Goal: Communication & Community: Answer question/provide support

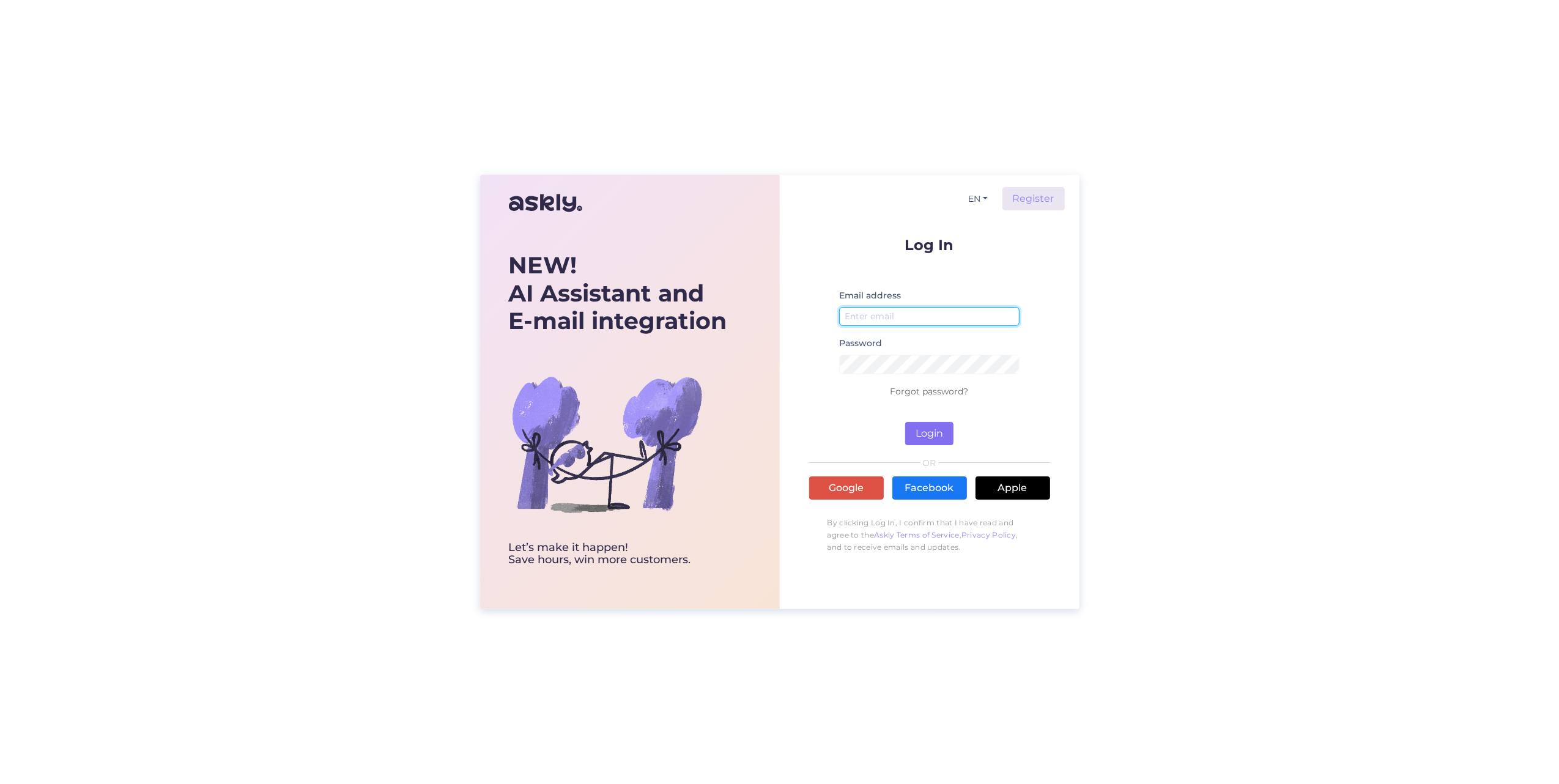
type input "[EMAIL_ADDRESS][DOMAIN_NAME]"
click at [943, 440] on button "Login" at bounding box center [929, 433] width 49 height 23
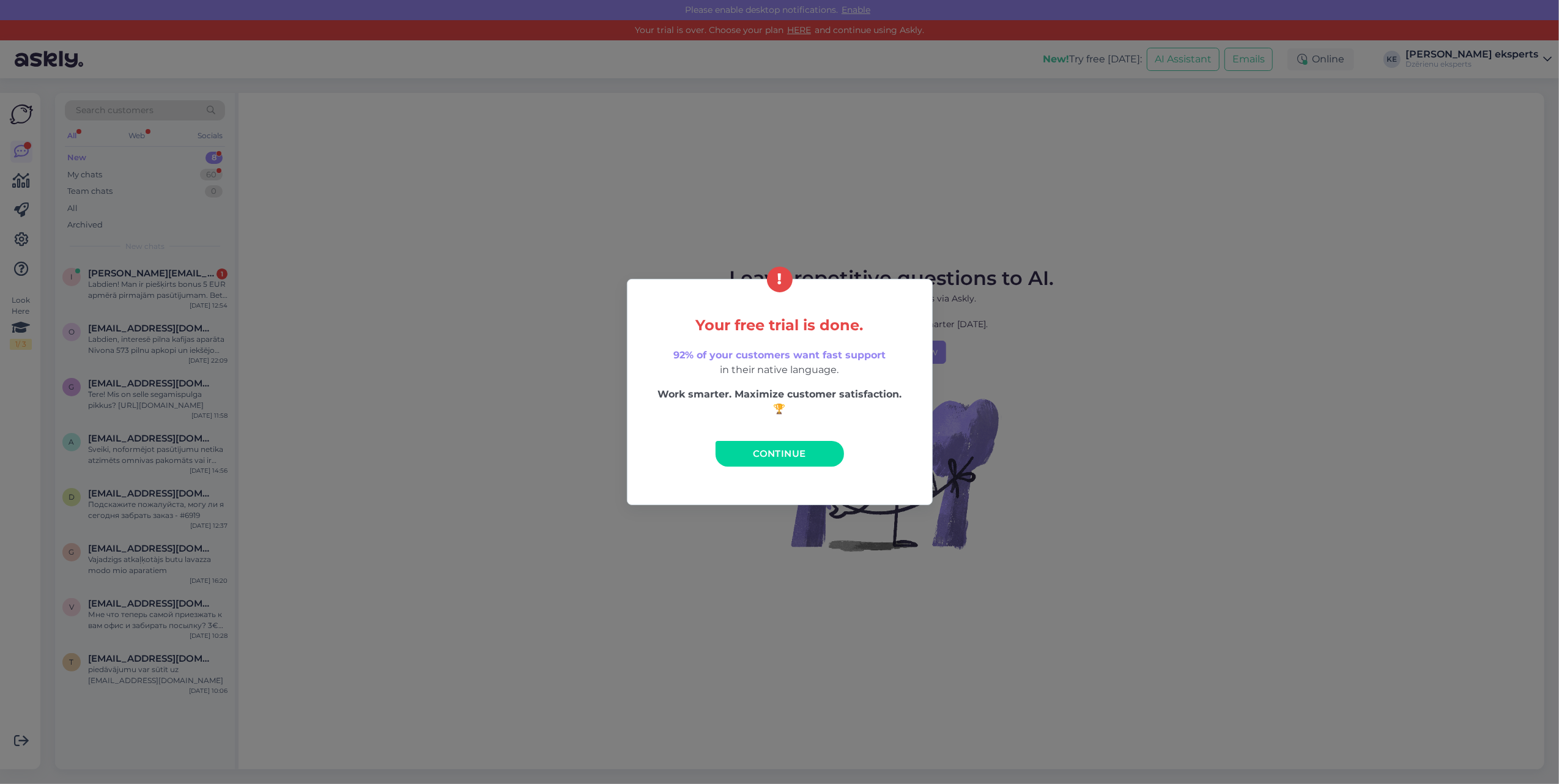
click at [809, 459] on link "Continue" at bounding box center [780, 453] width 128 height 25
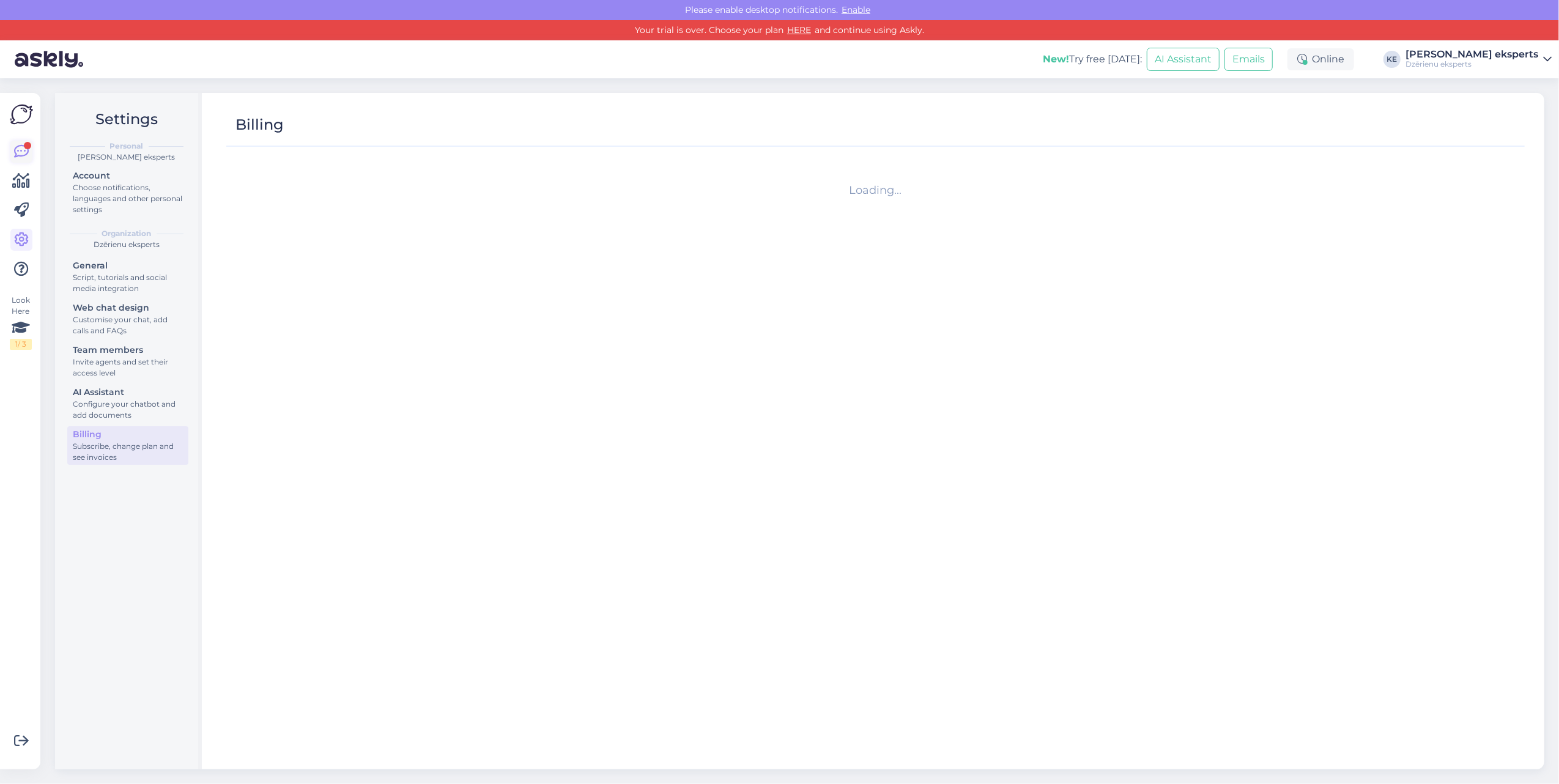
click at [15, 152] on icon at bounding box center [21, 151] width 15 height 15
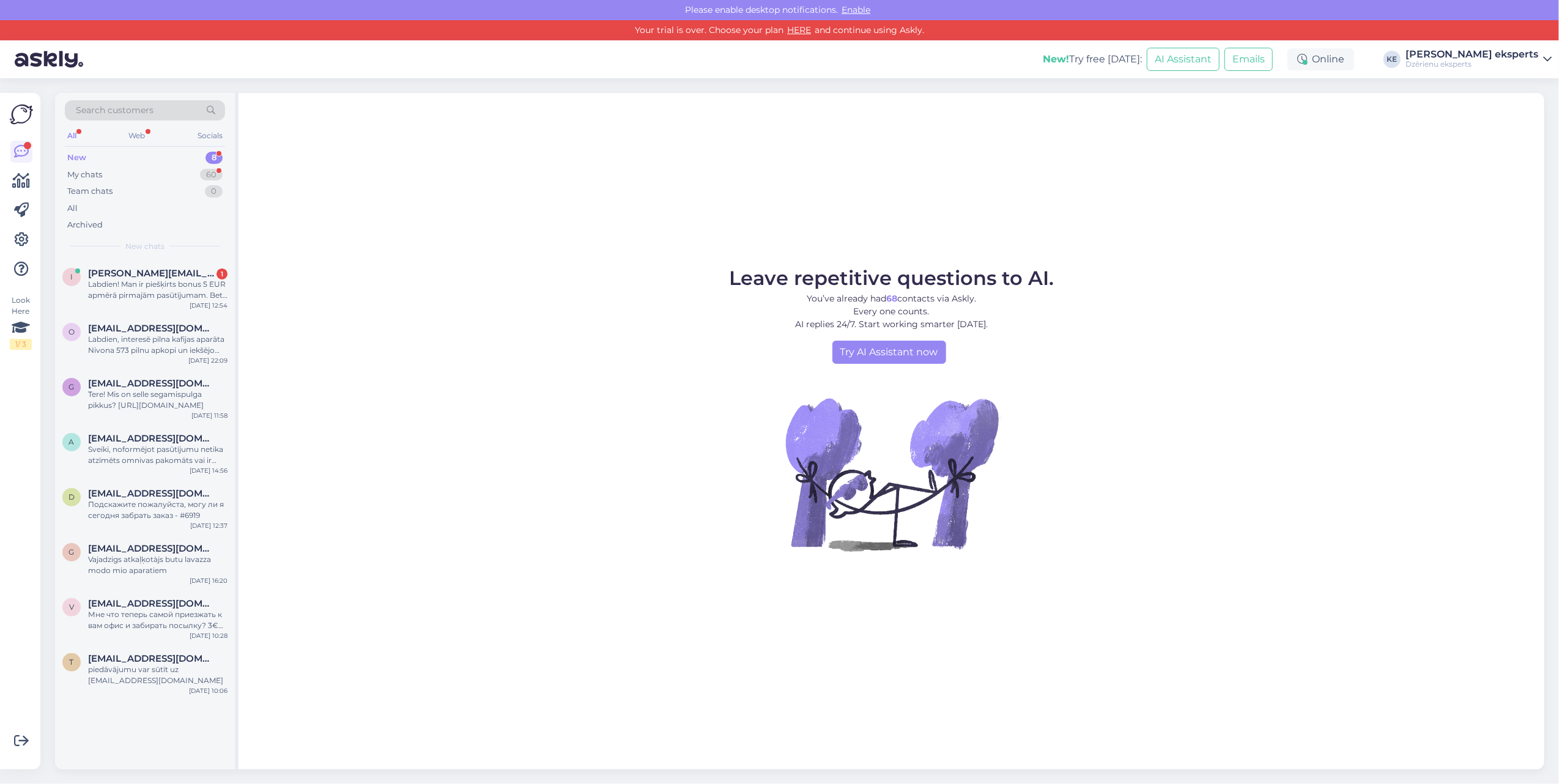
click at [135, 151] on div "New 8" at bounding box center [144, 158] width 160 height 17
click at [152, 275] on span "[PERSON_NAME][EMAIL_ADDRESS][DOMAIN_NAME]" at bounding box center [151, 273] width 127 height 11
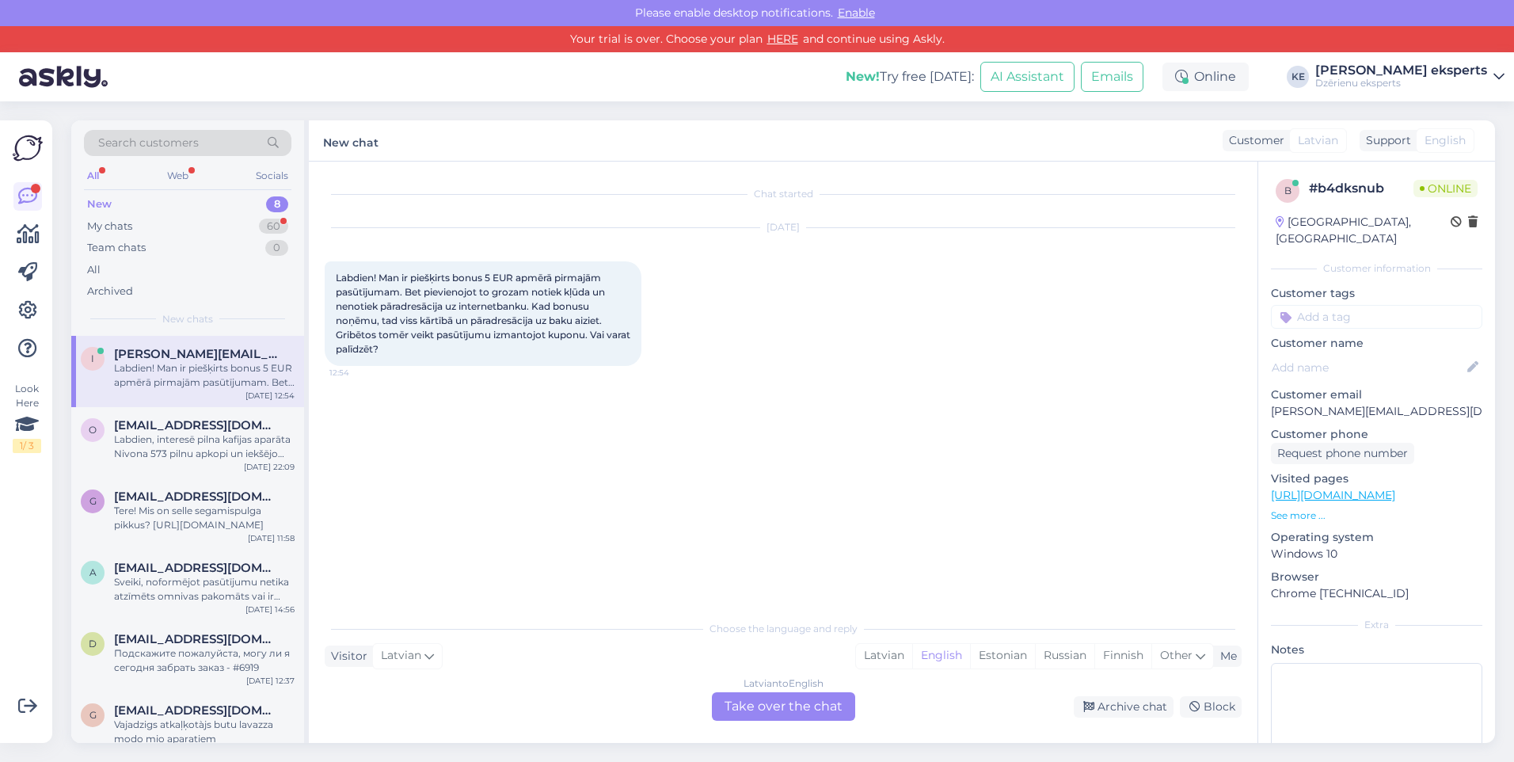
click at [794, 699] on div "Latvian to English Take over the chat" at bounding box center [783, 706] width 143 height 29
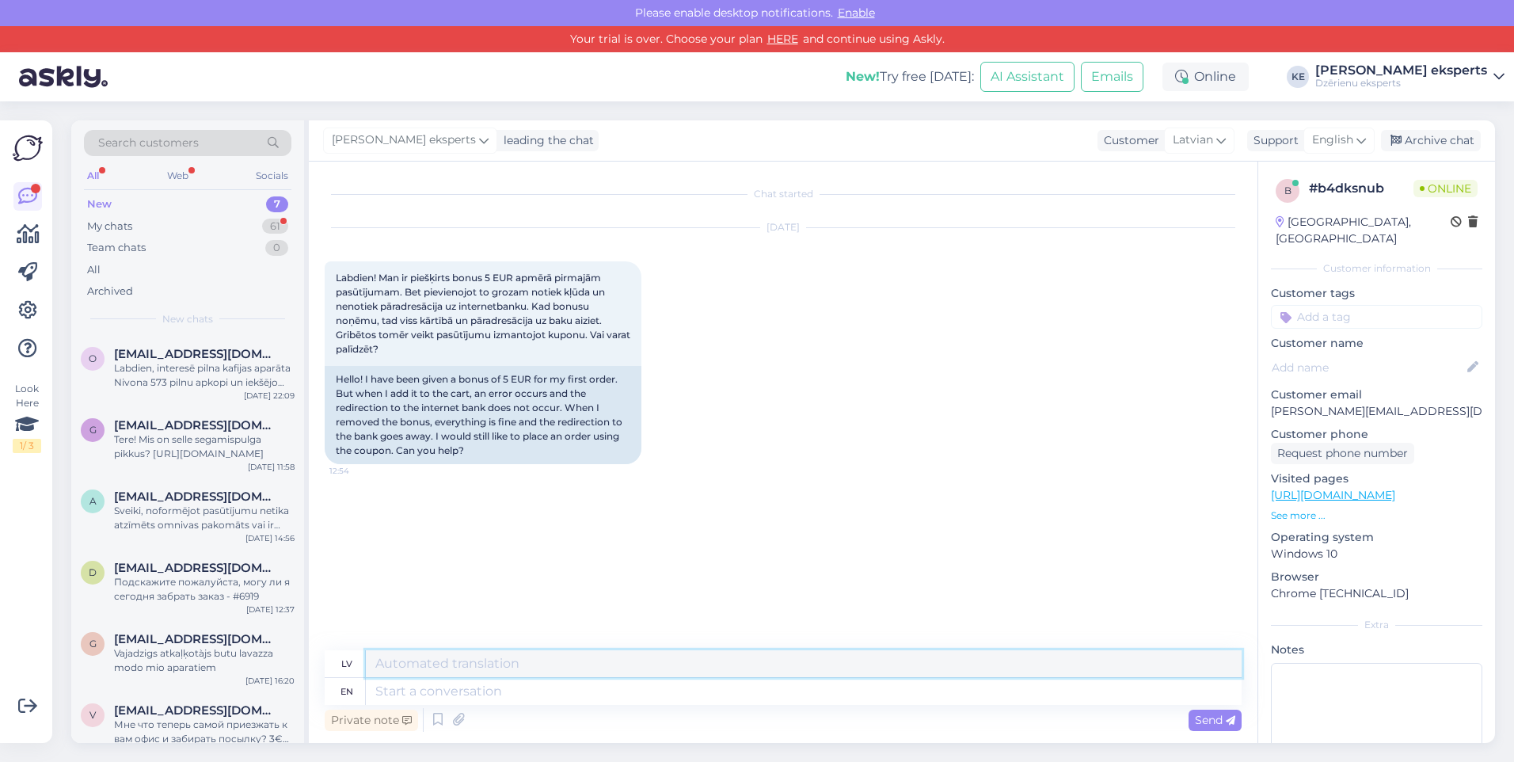
click at [458, 659] on textarea at bounding box center [804, 663] width 876 height 27
type textarea "L"
click at [456, 686] on textarea at bounding box center [804, 691] width 876 height 27
type textarea "Labdien."
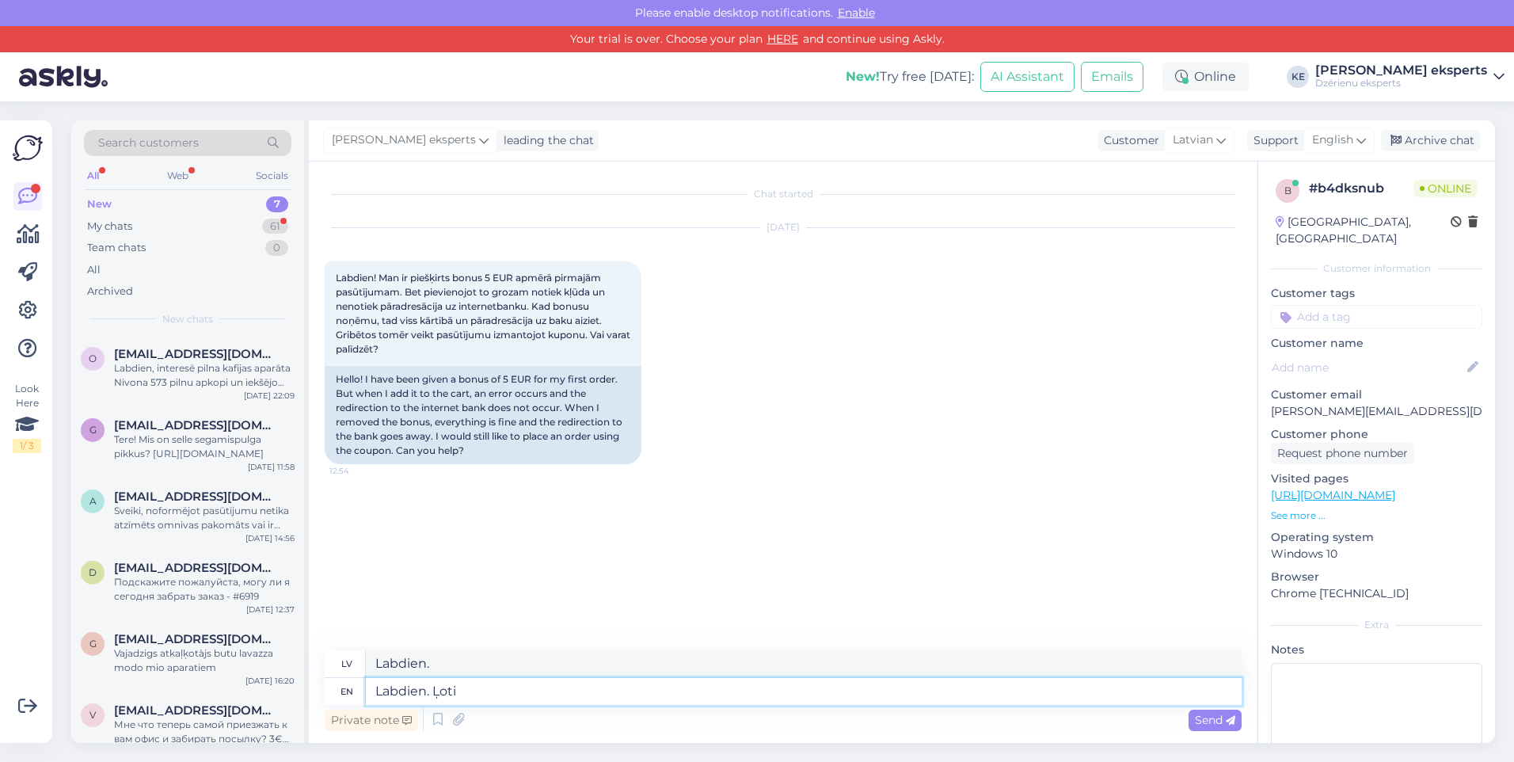
type textarea "Labdien. Ļoti i"
type textarea "Labdien. Ļoti"
type textarea "Labdien. Ļoti interesanta si"
type textarea "Labdien. Ļoti interesanti"
type textarea "Labdien. Ļoti interesanta situācija,"
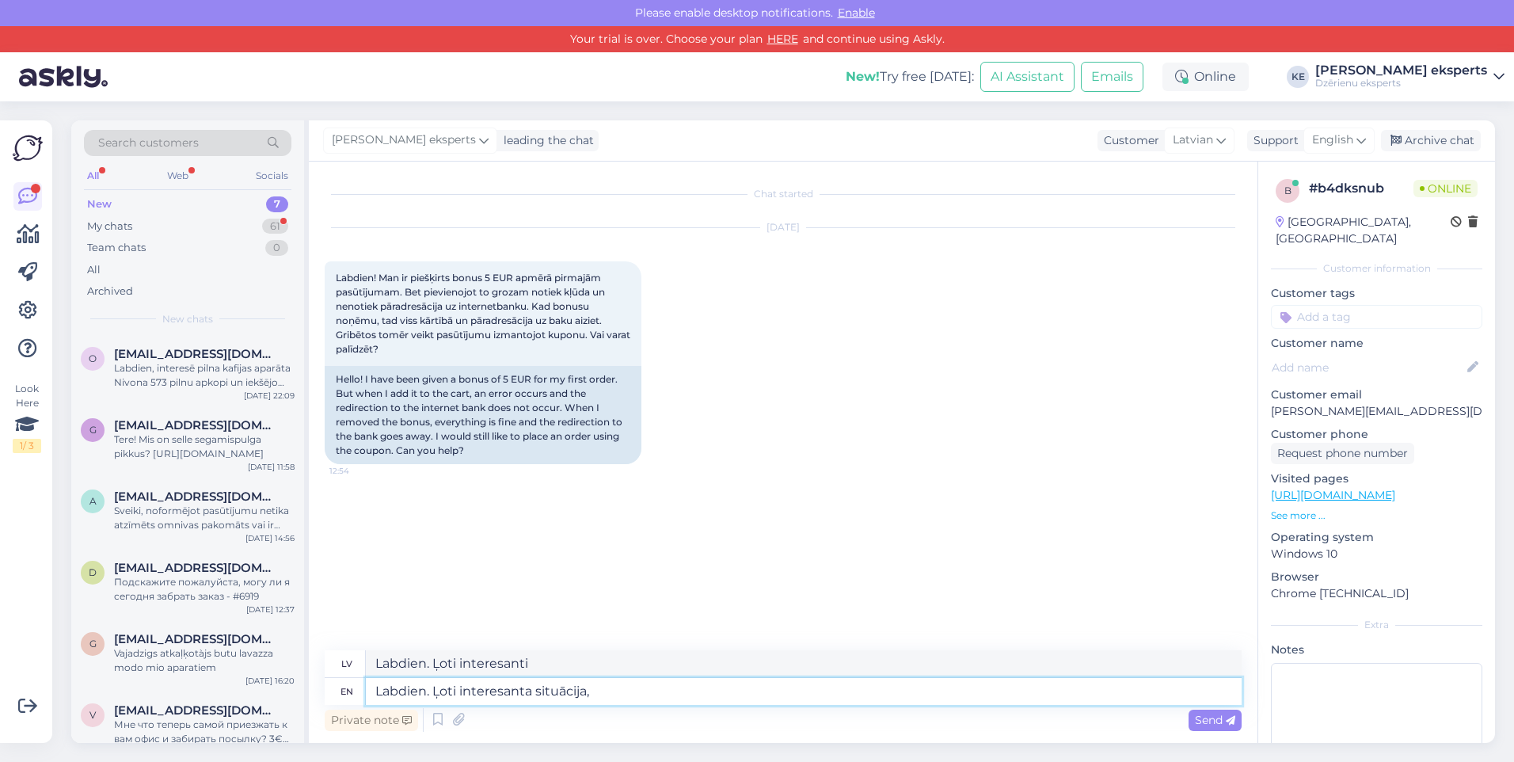
type textarea "Labdien. Ļoti interesanta situācija,"
type textarea "Labdien. Ļoti interesanta situācija, taču, j"
type textarea "Labdien. Ļoti interesanta situācija, taču,"
type textarea "Labdien. Ļoti interesanta situācija, taču, ja t"
type textarea "Labdien. Ļoti interesanta situācija, taču, ja"
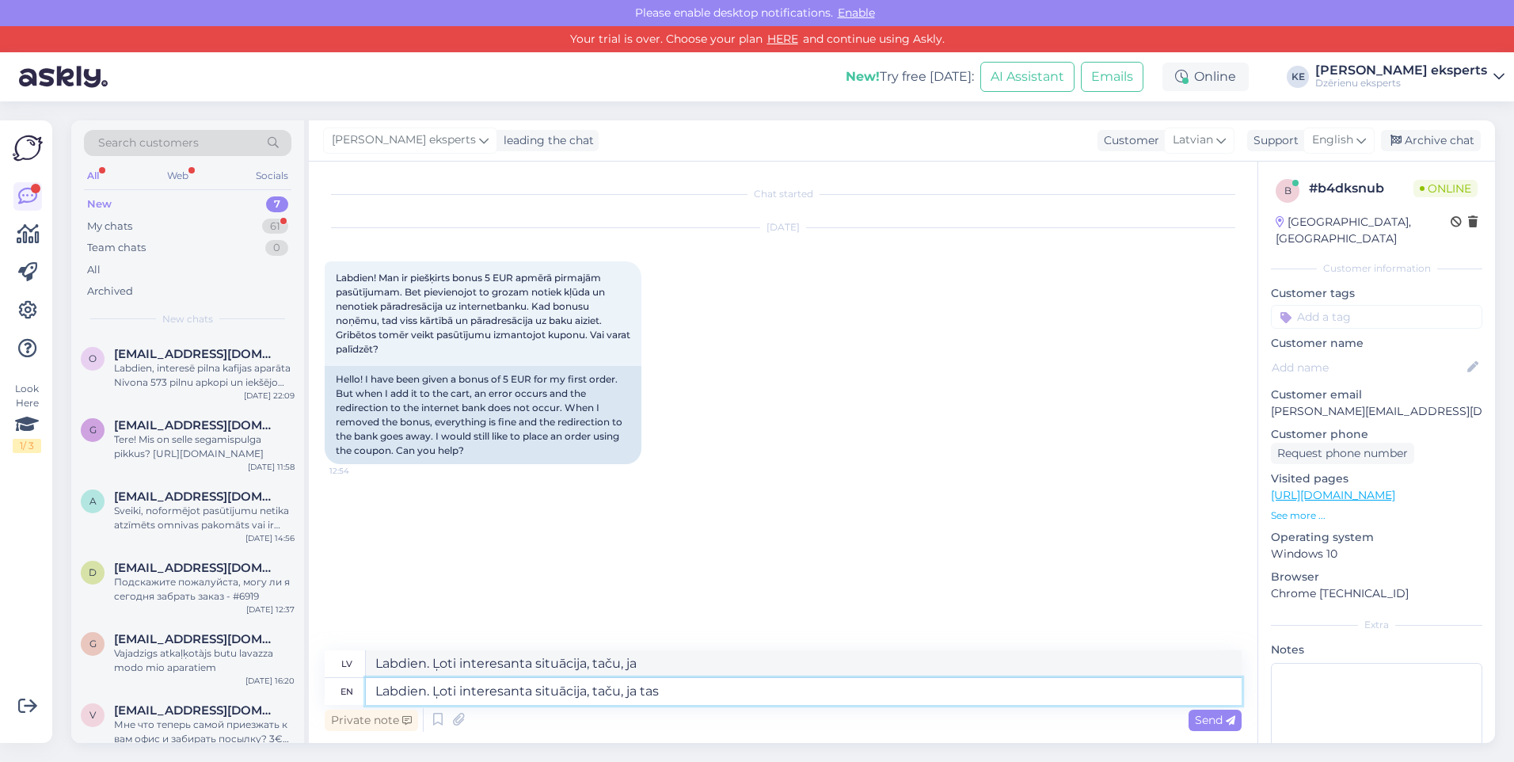
type textarea "Labdien. Ļoti interesanta situācija, taču, ja tas n"
type textarea "Labdien. Ļoti interesanta situācija, taču, ja tas"
type textarea "Labdien. Ļoti interesanta situācija, taču, ja tas neizdodas,"
type textarea "Labdien. Ļoti interesanta situācija, taču, ja tas neizdodas, lūdzu v"
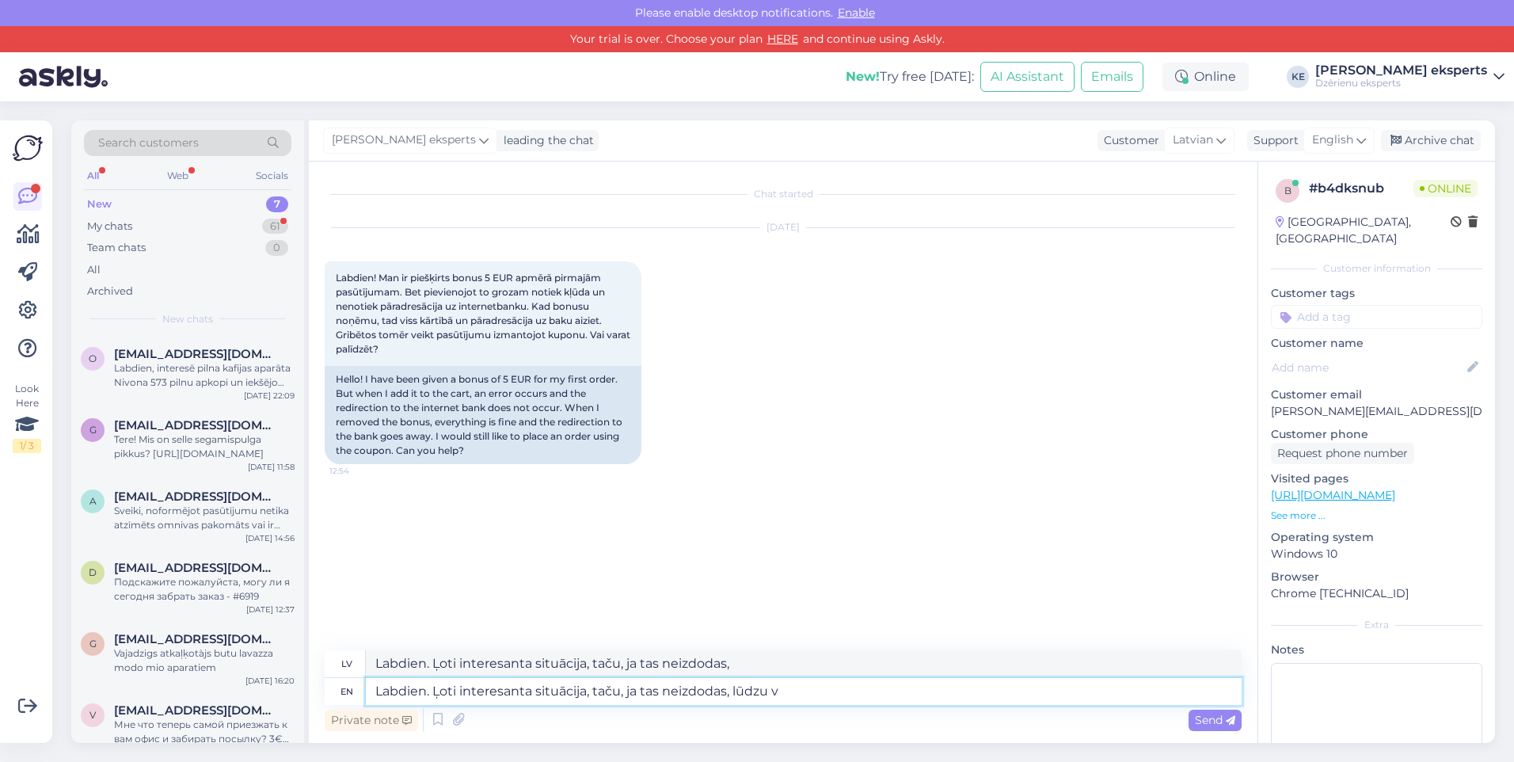
type textarea "Labdien. Ļoti interesanta situācija, taču, ja tas neizdodas, lūdzu"
type textarea "Labdien. Ļoti interesanta situācija, taču, ja tas neizdodas, lūdzu veiciet pa"
type textarea "Labdien. Ļoti interesanta situācija, taču, ja tas neizdodas, lūdzu veiciet"
type textarea "Labdien. Ļoti interesanta situācija, taču, ja tas neizdodas, lūdzu veiciet pasū…"
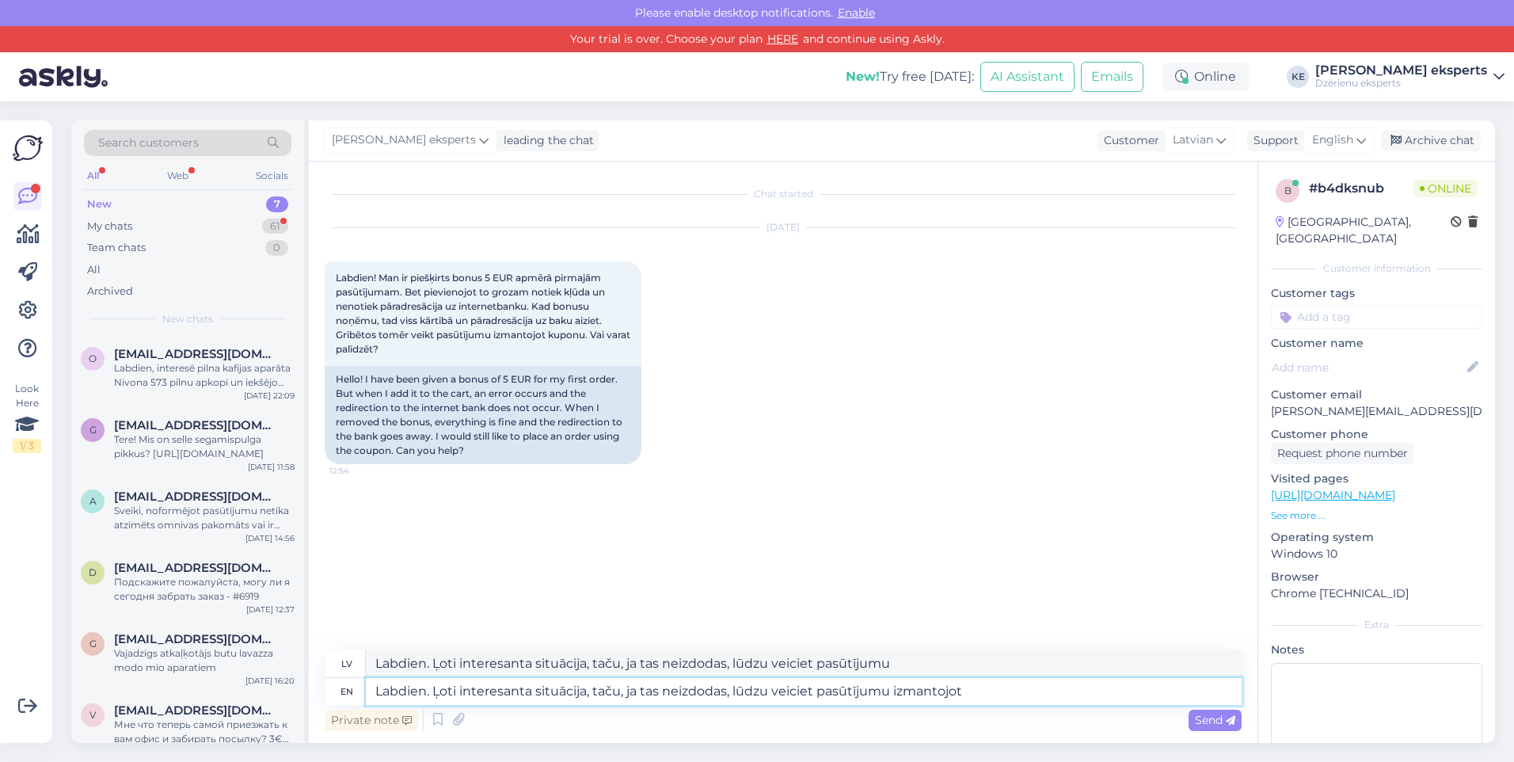
type textarea "Labdien. Ļoti interesanta situācija, taču, ja tas neizdodas, lūdzu veiciet pasū…"
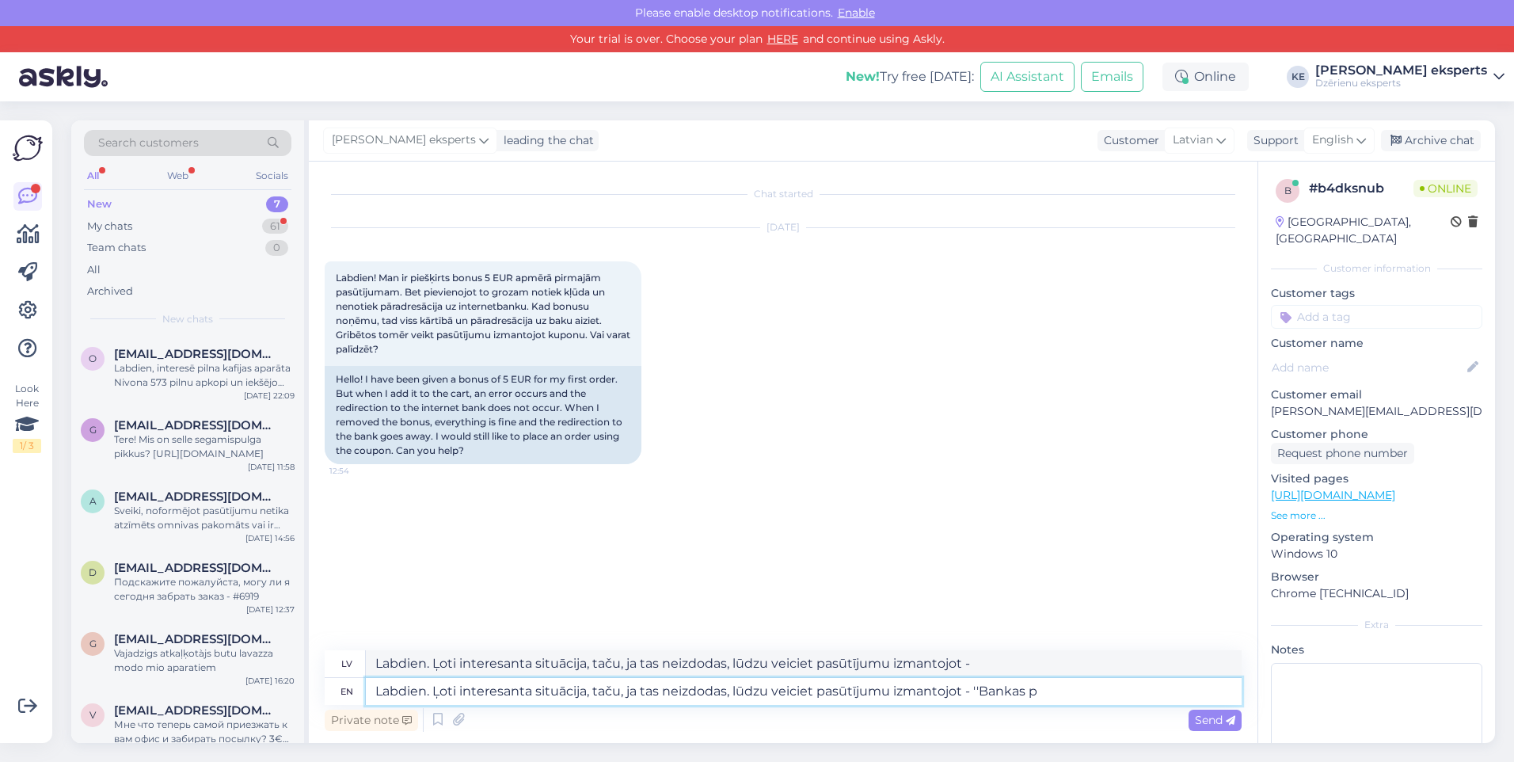
type textarea "Labdien. Ļoti interesanta situācija, taču, ja tas neizdodas, lūdzu veiciet pasū…"
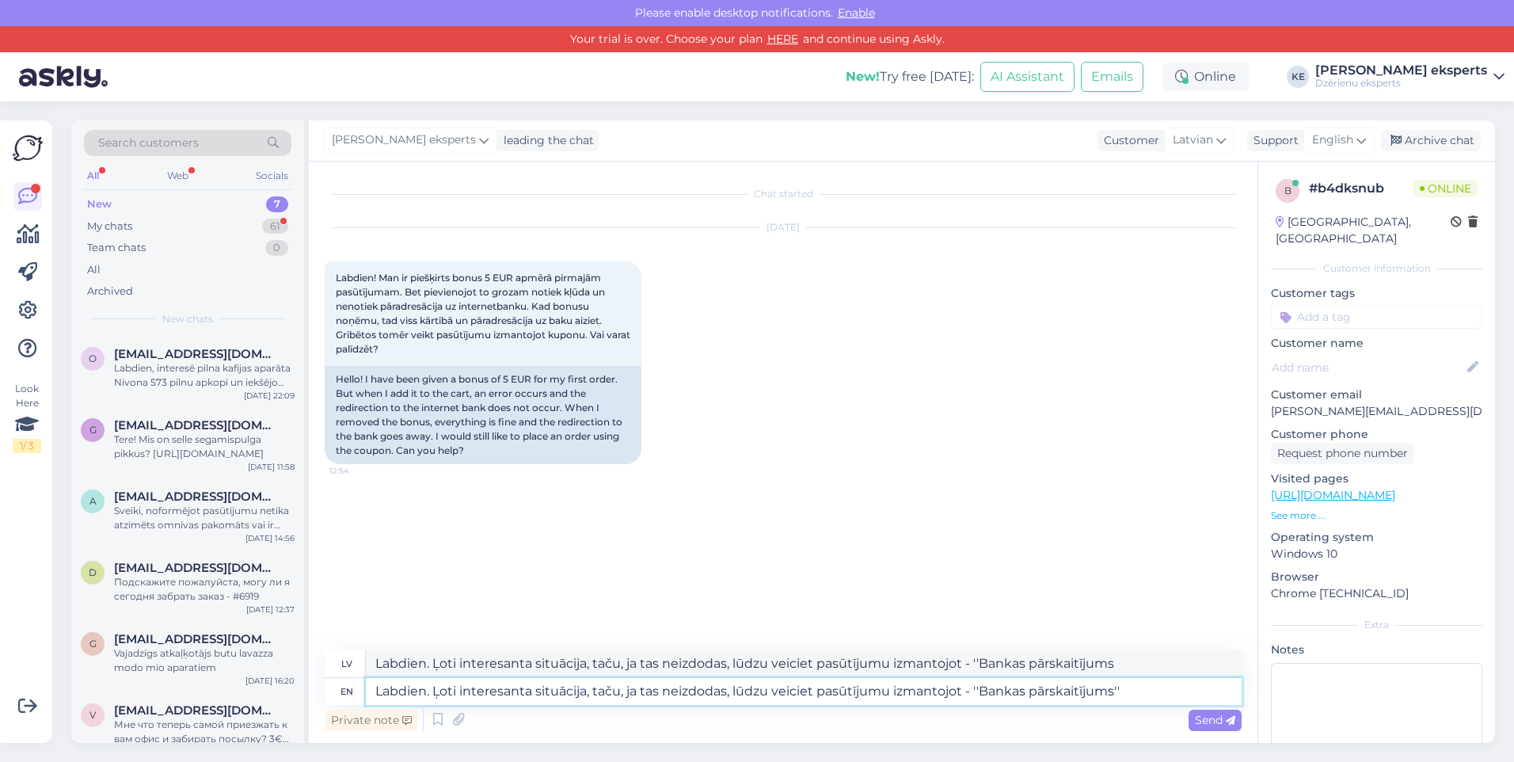
type textarea "Labdien. Ļoti interesanta situācija, taču, ja tas neizdodas, lūdzu veiciet pasū…"
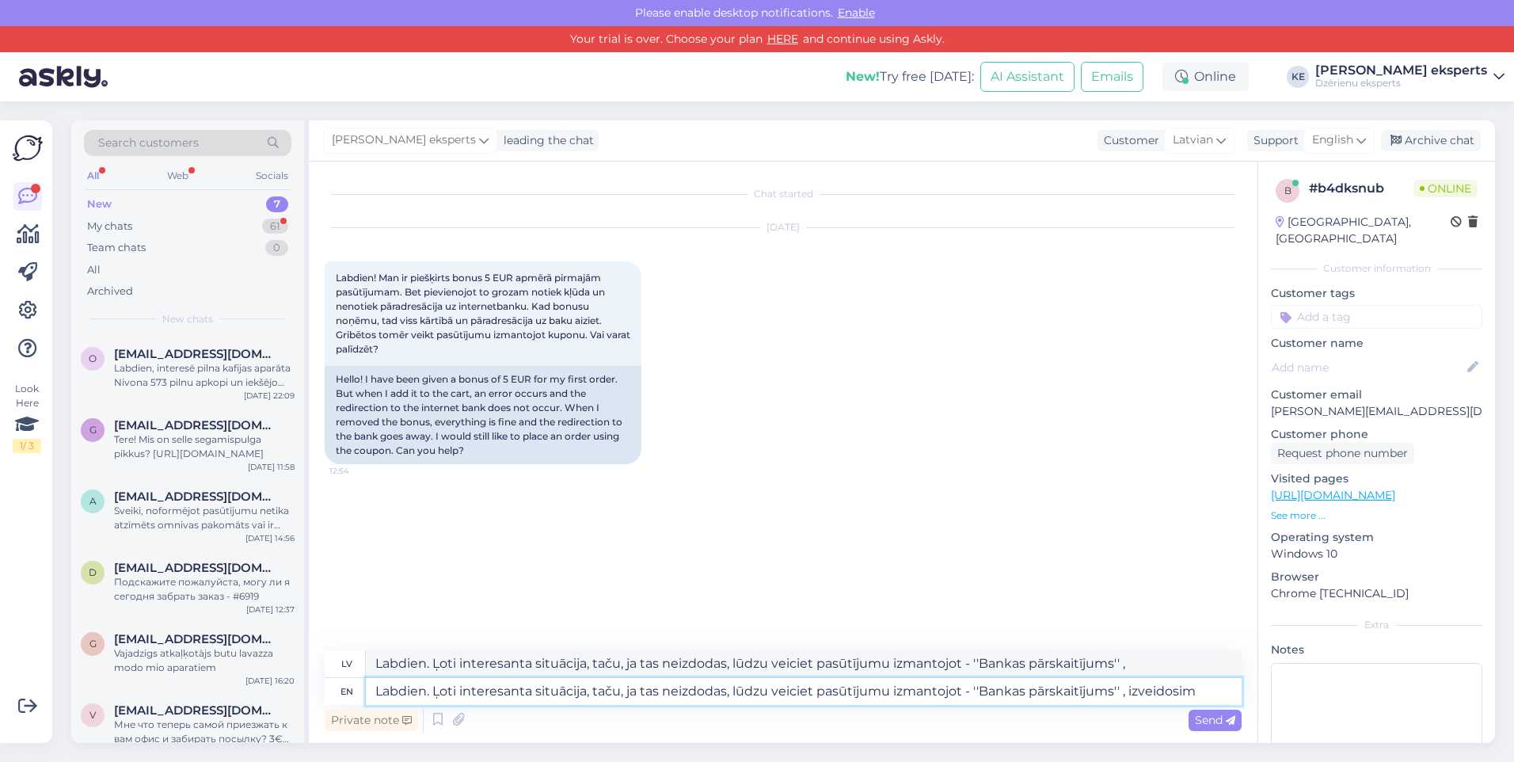
type textarea "Labdien. Ļoti interesanta situācija, taču, ja tas neizdodas, lūdzu veiciet pasū…"
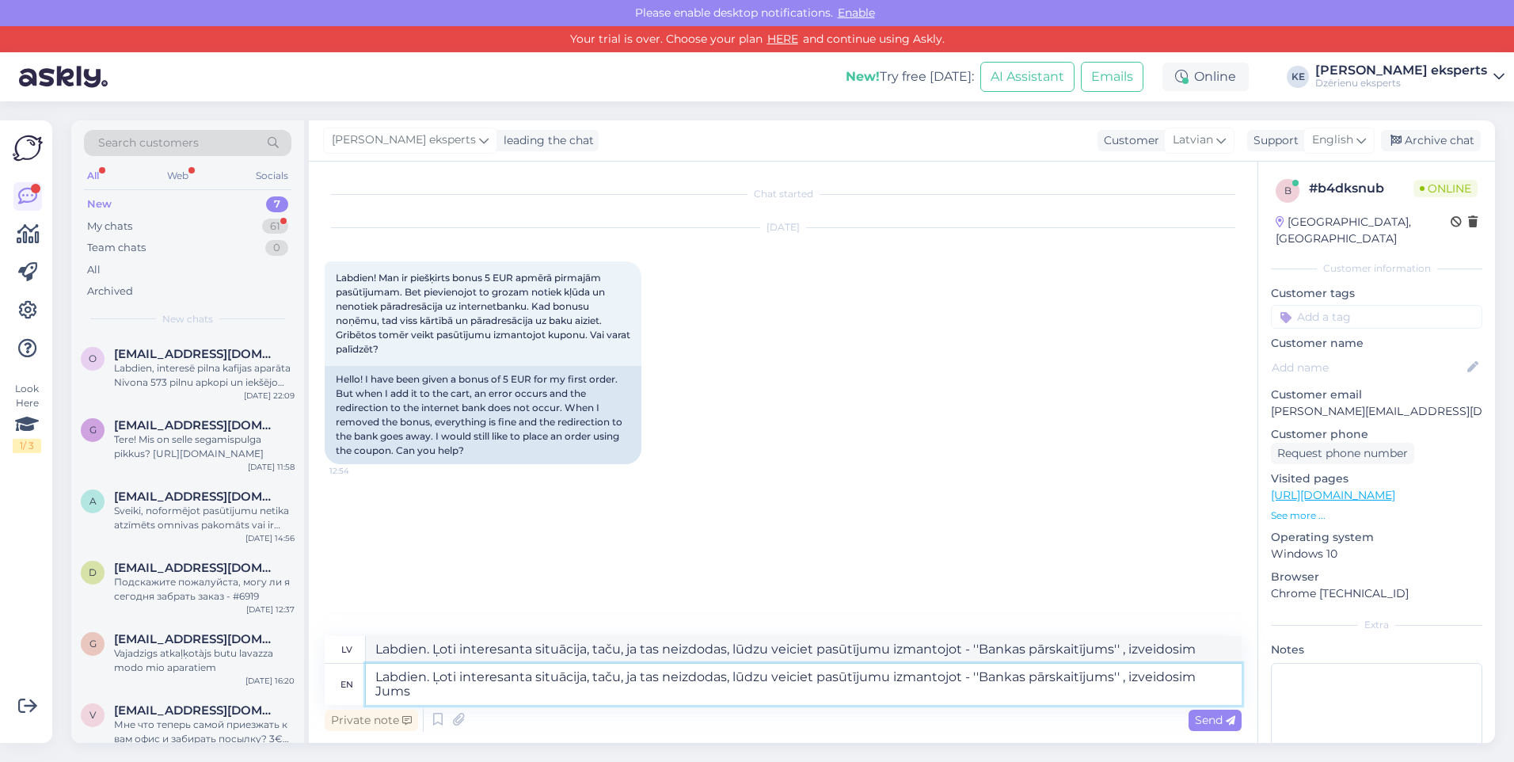
type textarea "Labdien. Ļoti interesanta situācija, taču, ja tas neizdodas, lūdzu veiciet pasū…"
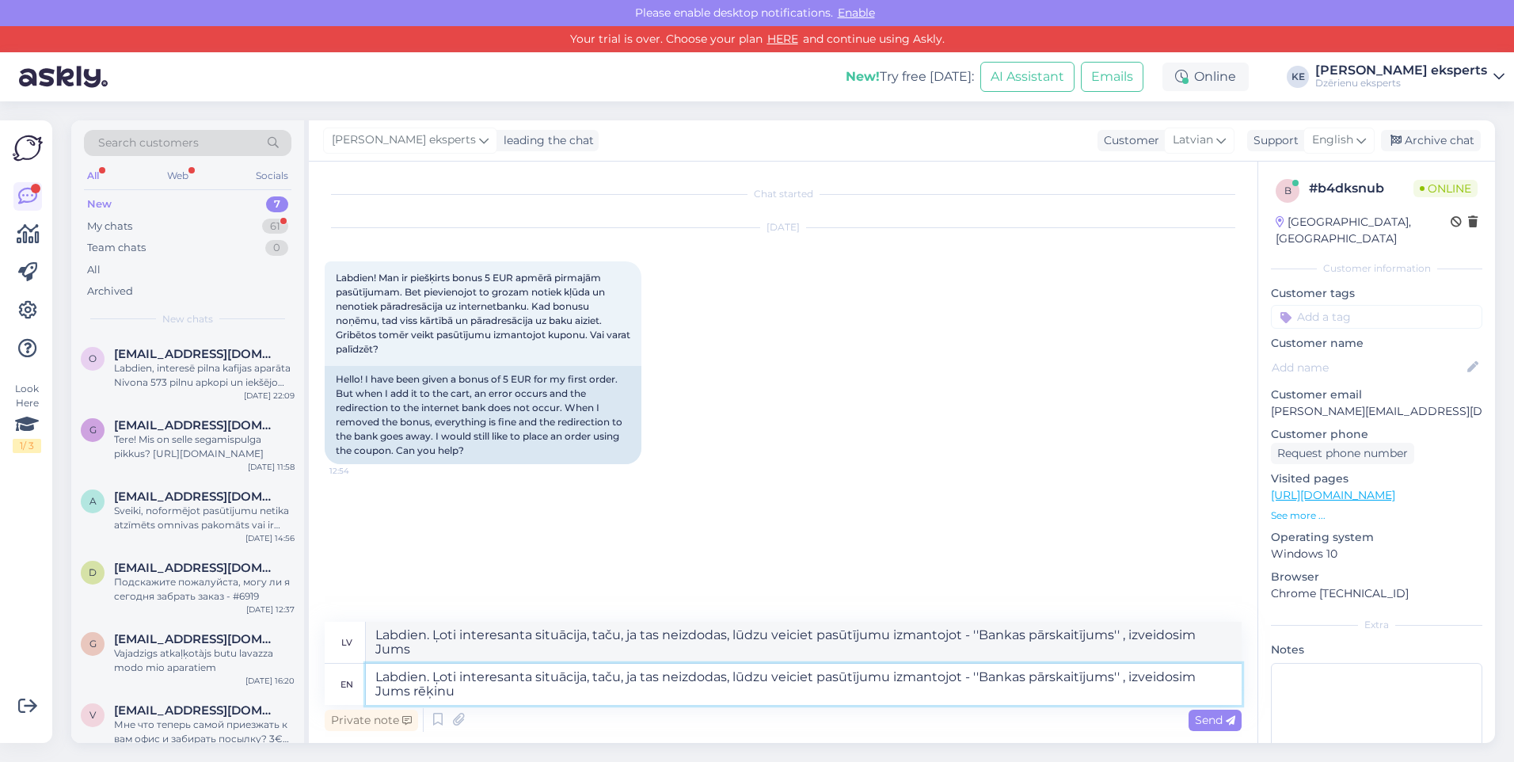
type textarea "Labdien. Ļoti interesanta situācija, taču, ja tas neizdodas, lūdzu veiciet pasū…"
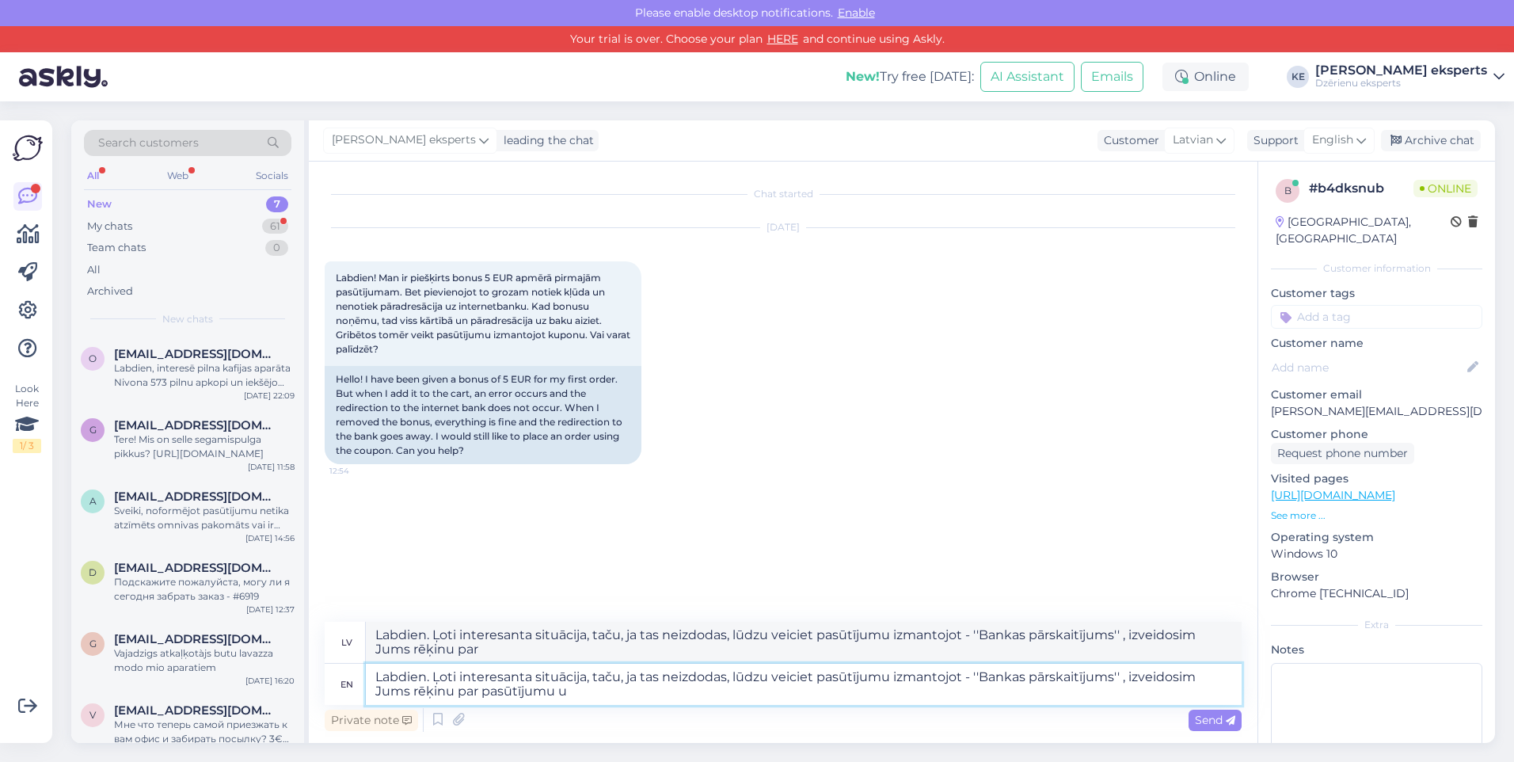
type textarea "Labdien. Ļoti interesanta situācija, taču, ja tas neizdodas, lūdzu veiciet pasū…"
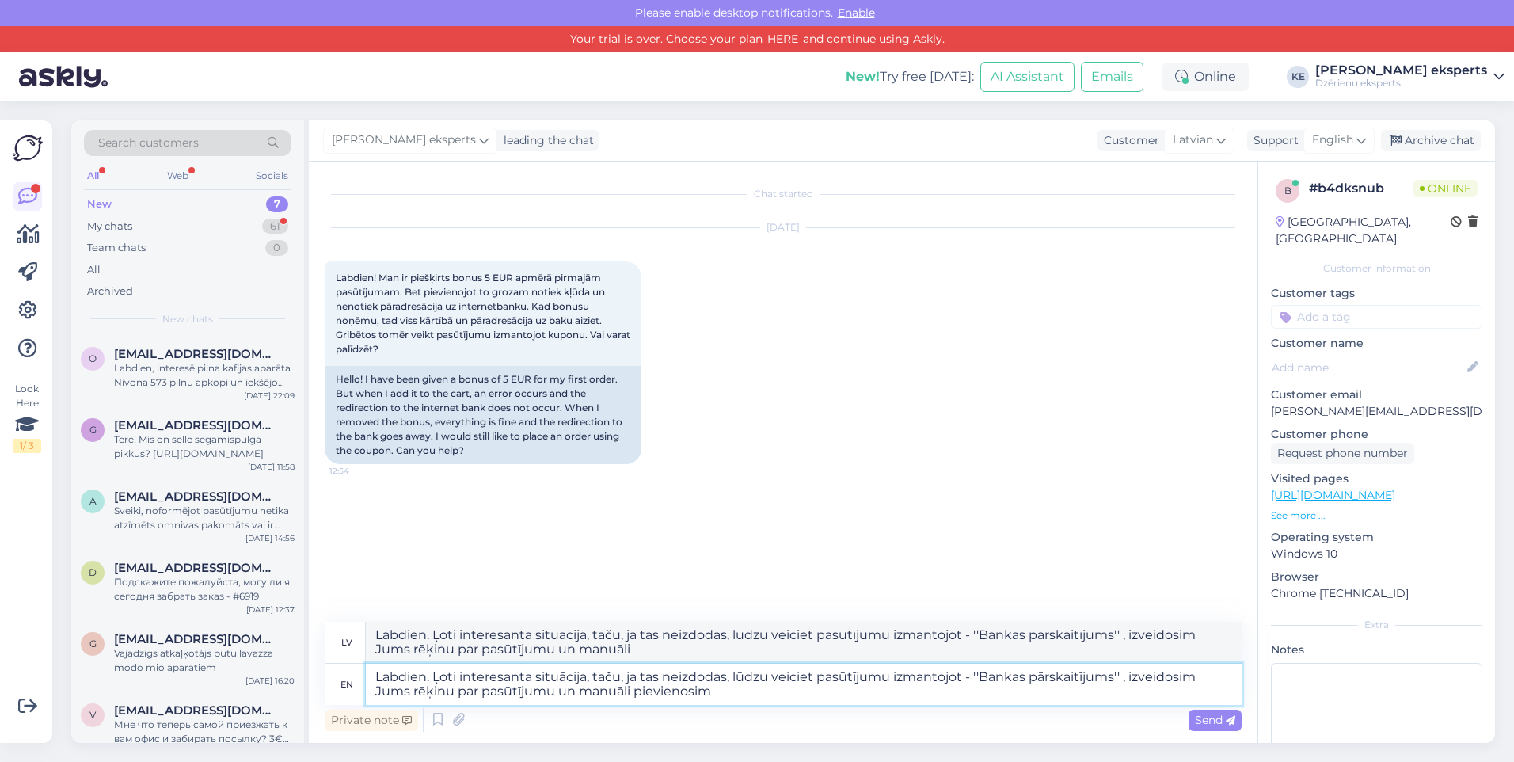
type textarea "Labdien. Ļoti interesanta situācija, taču, ja tas neizdodas, lūdzu veiciet pasū…"
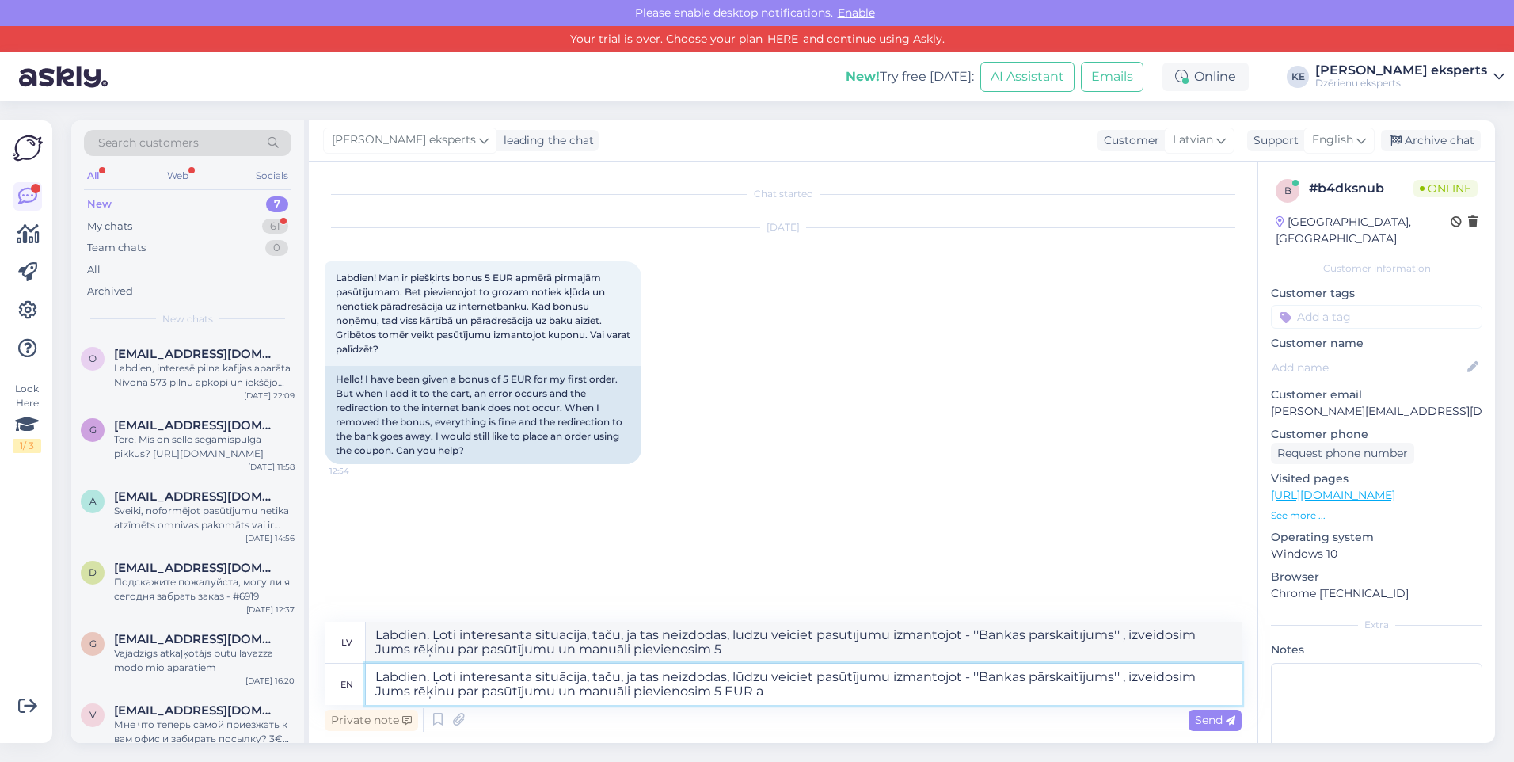
type textarea "Labdien. Ļoti interesanta situācija, taču, ja tas neizdodas, lūdzu veiciet pasū…"
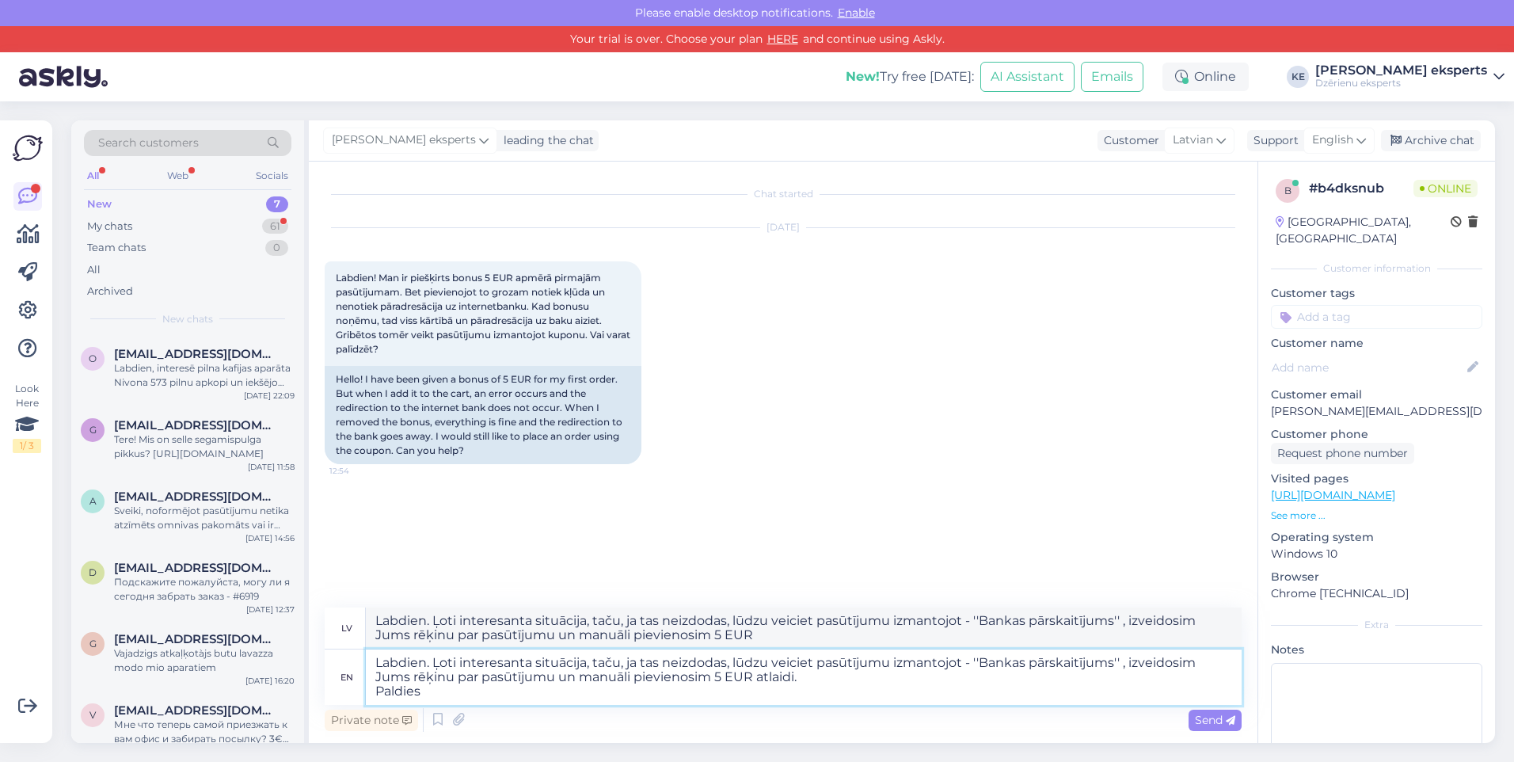
type textarea "Labdien. Ļoti interesanta situācija, taču, ja tas neizdodas, lūdzu veiciet pasū…"
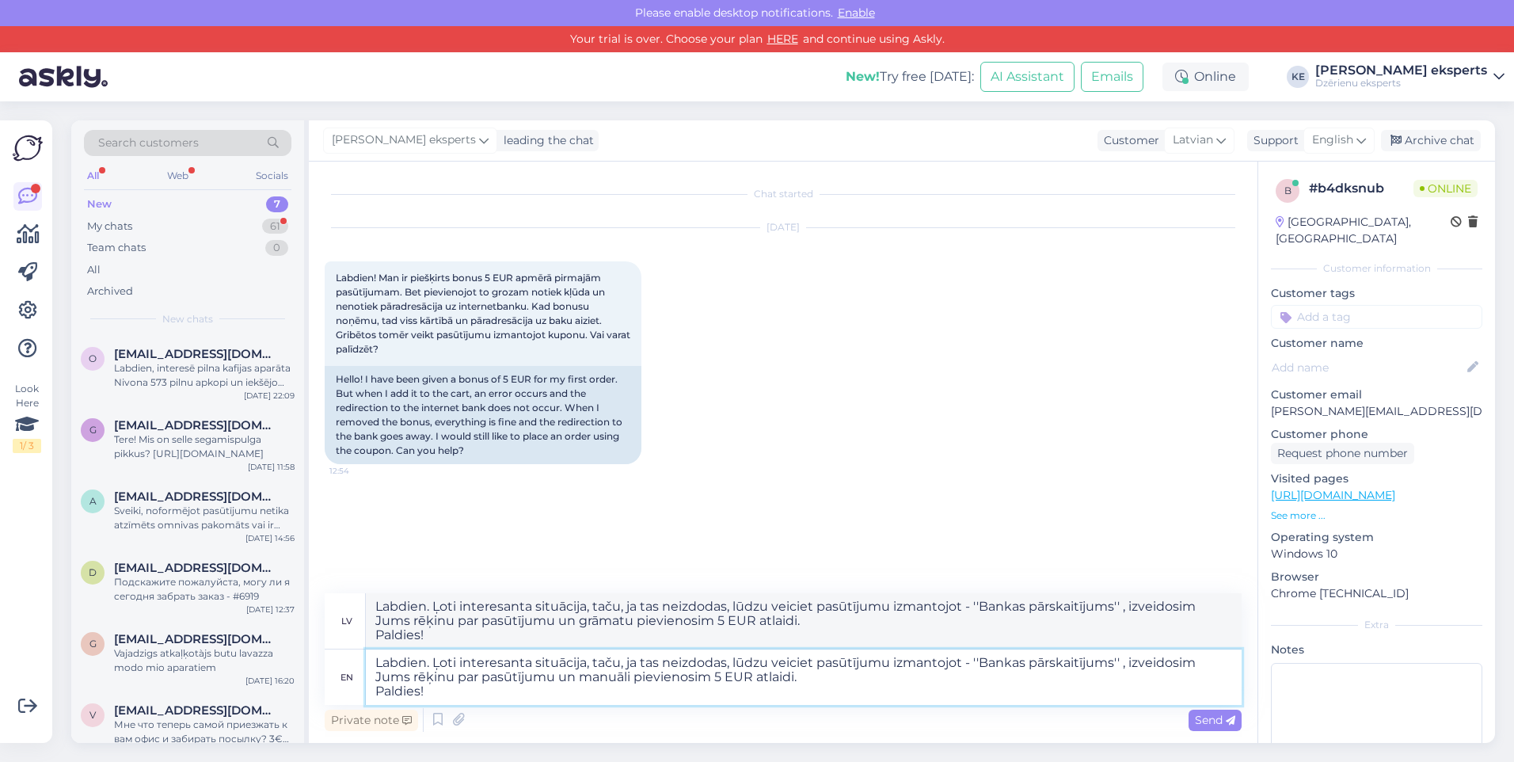
type textarea "Labdien. Ļoti interesanta situācija, taču, ja tas neizdodas, lūdzu veiciet pasū…"
click at [1208, 721] on span "Send" at bounding box center [1215, 720] width 40 height 14
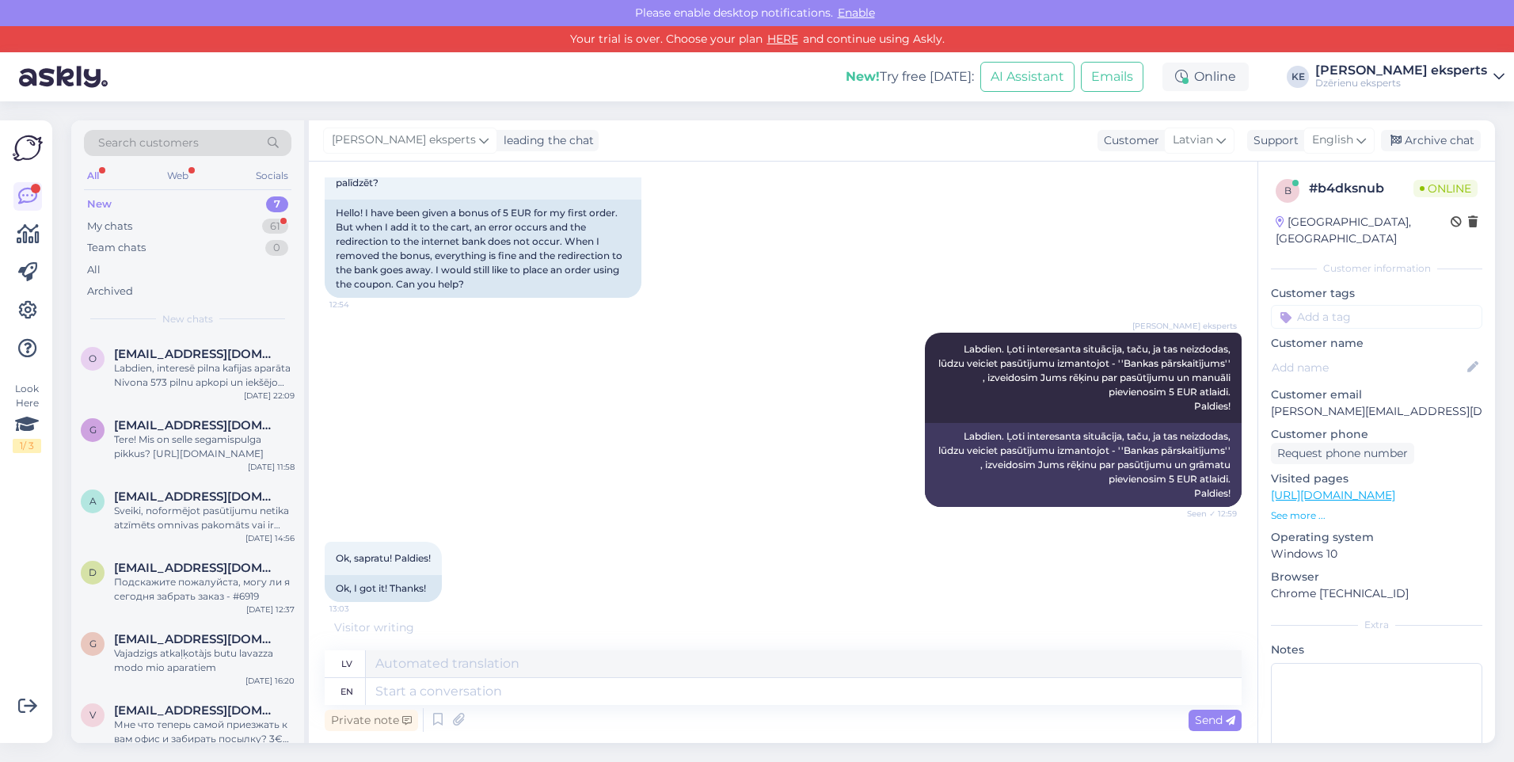
scroll to position [245, 0]
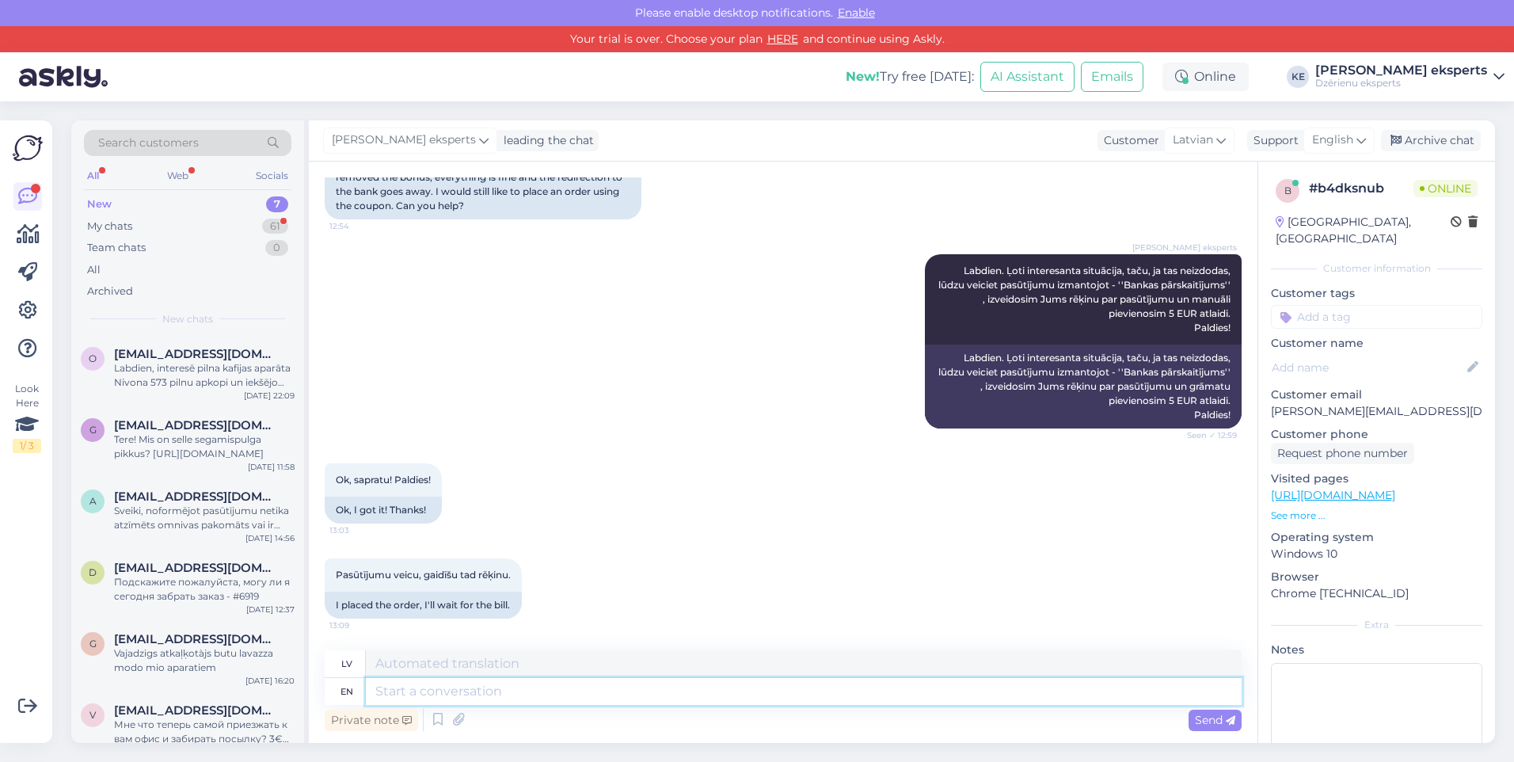
click at [476, 694] on textarea at bounding box center [804, 691] width 876 height 27
type textarea "Rēķins n"
type textarea "Rēķins"
type textarea "Rēķins nosūtīts"
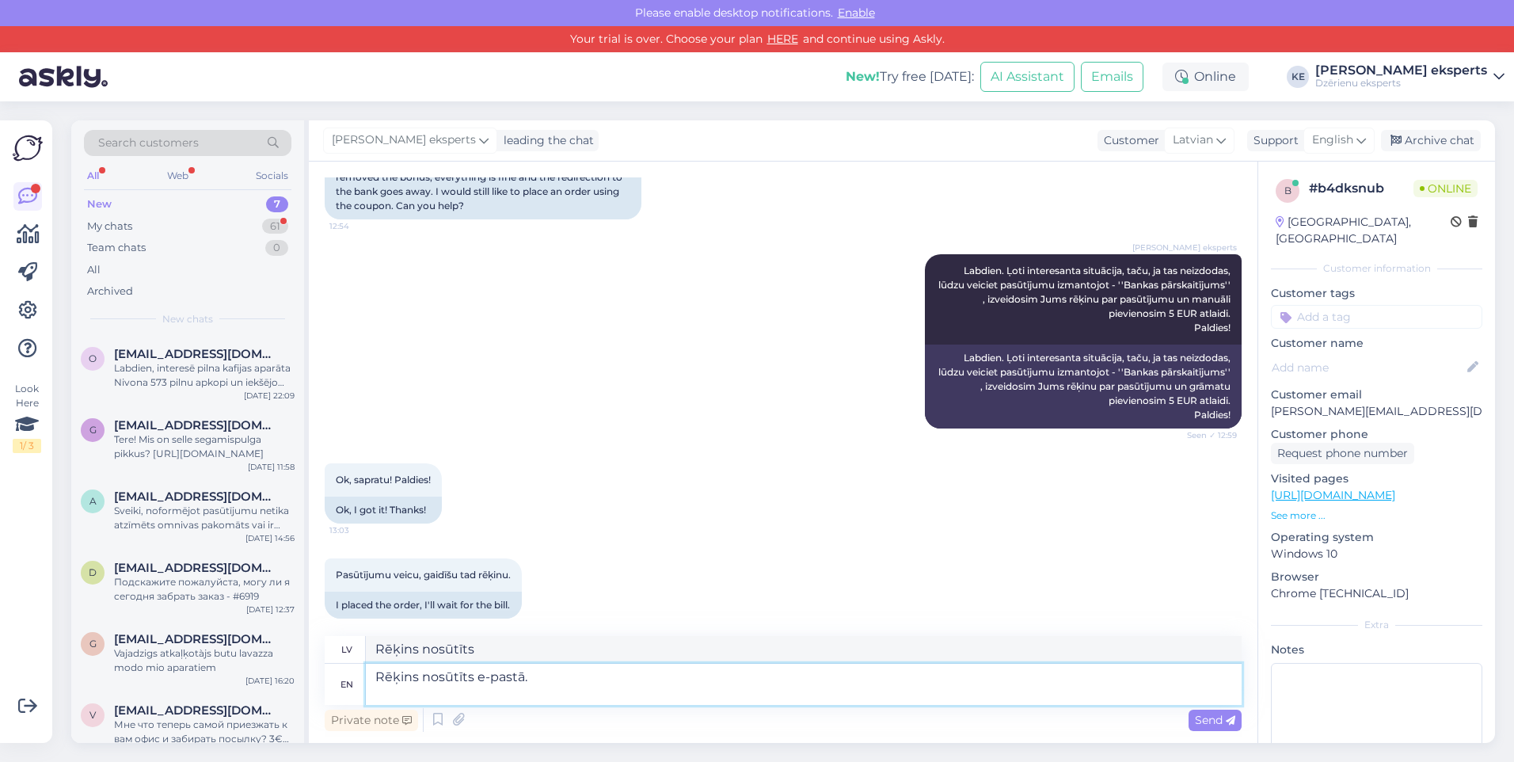
scroll to position [259, 0]
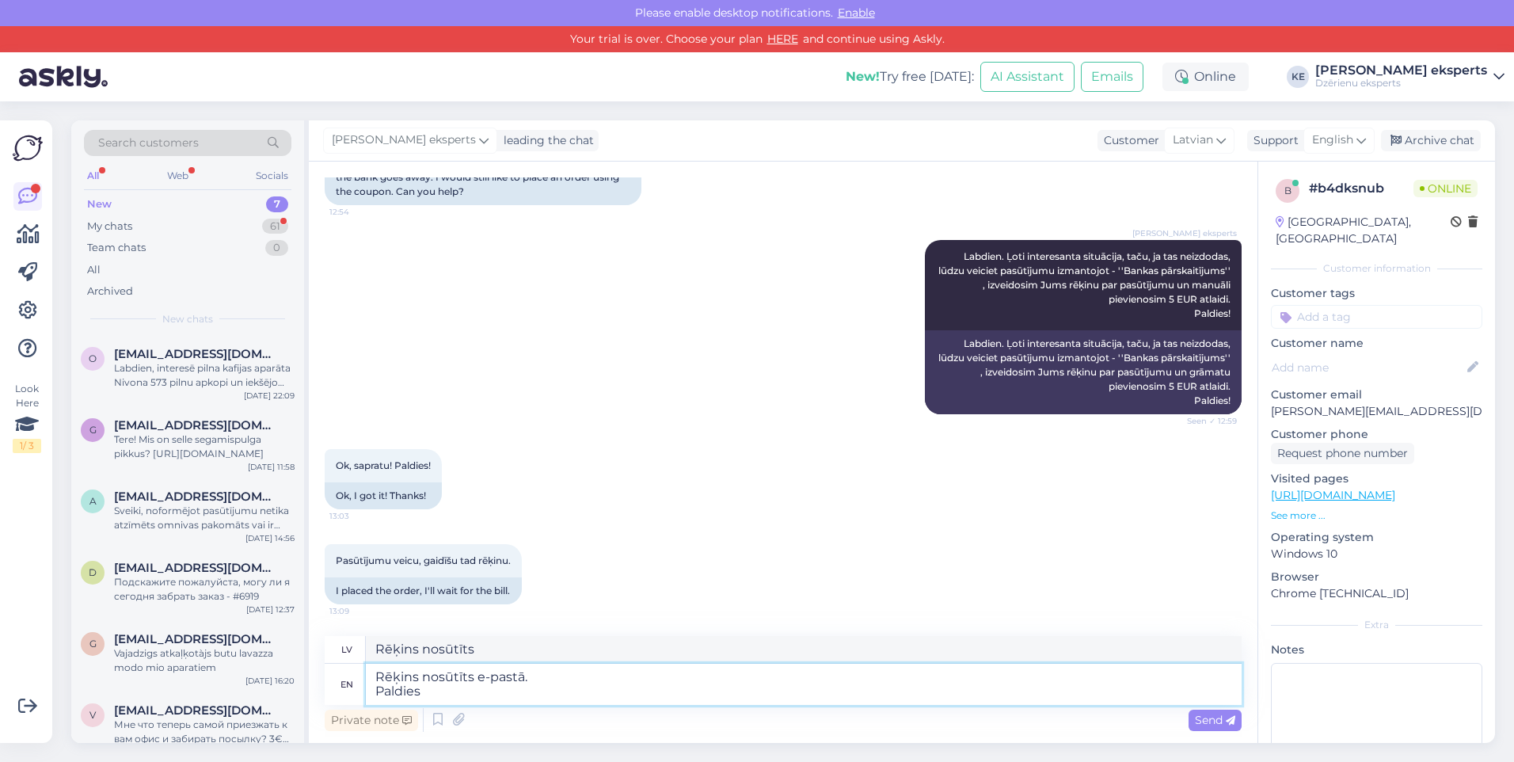
type textarea "Rēķins nosūtīts e-pastā. Paldies!"
type textarea "Rēķins sūta e-pastā. Paldies!"
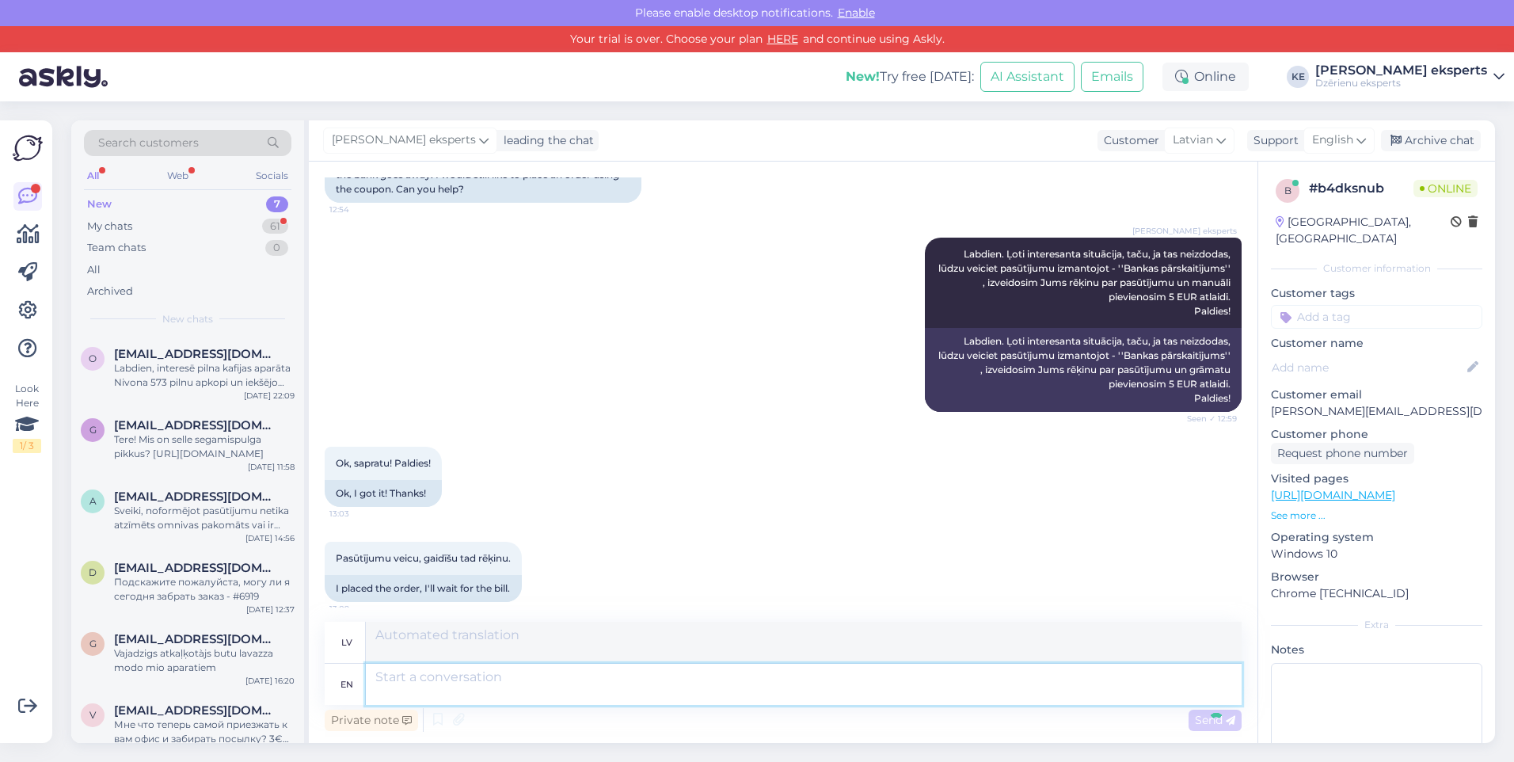
scroll to position [368, 0]
